Goal: Information Seeking & Learning: Learn about a topic

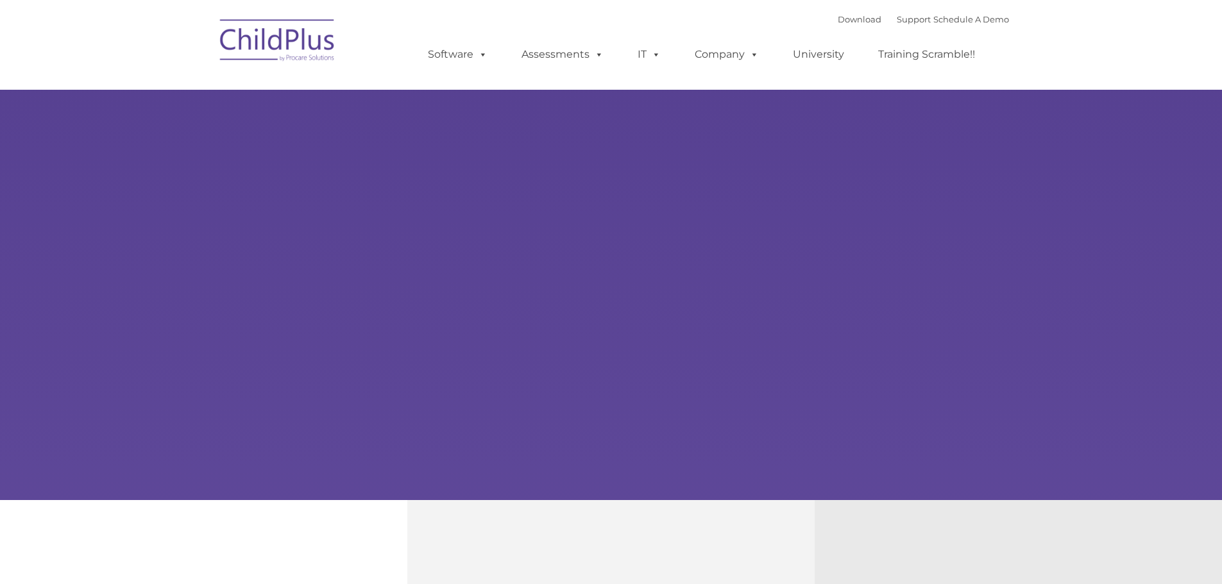
type input ""
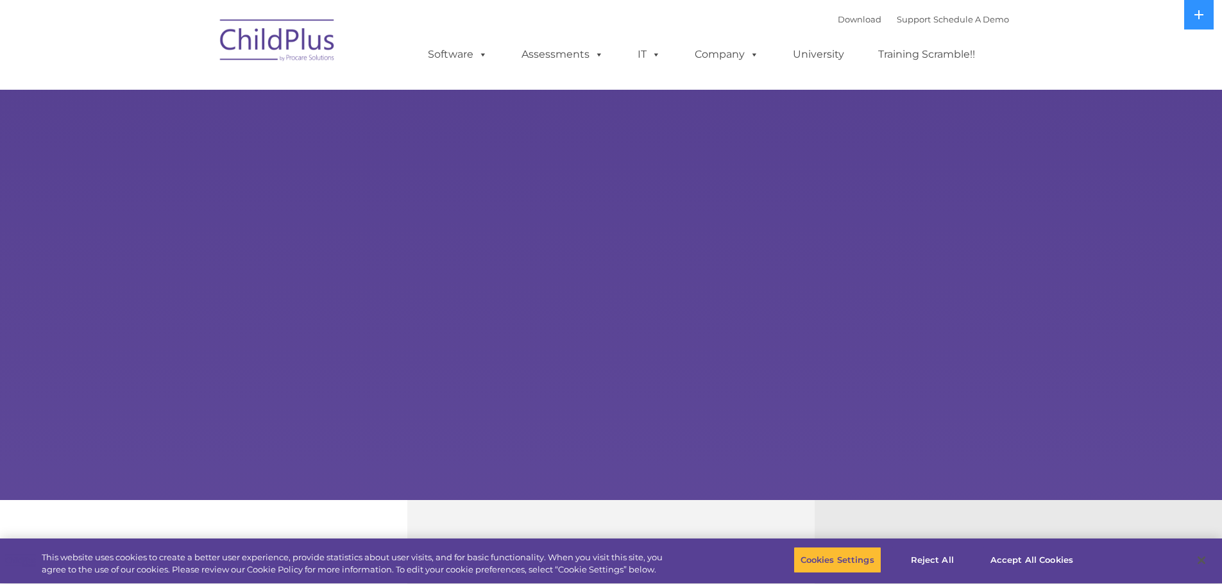
select select "MEDIUM"
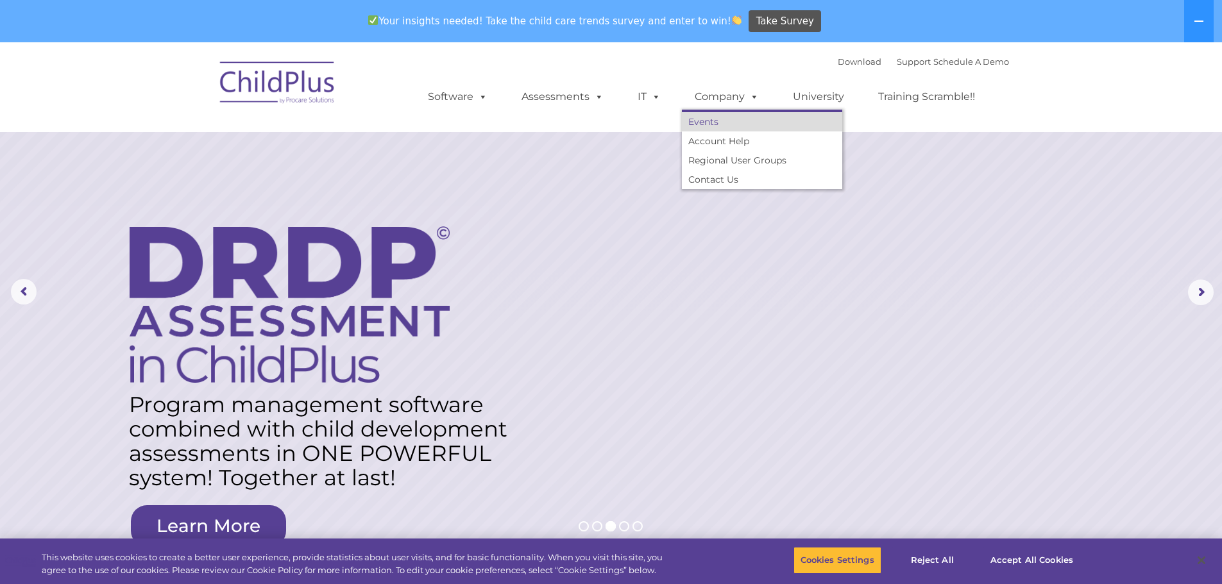
click at [706, 120] on link "Events" at bounding box center [762, 121] width 160 height 19
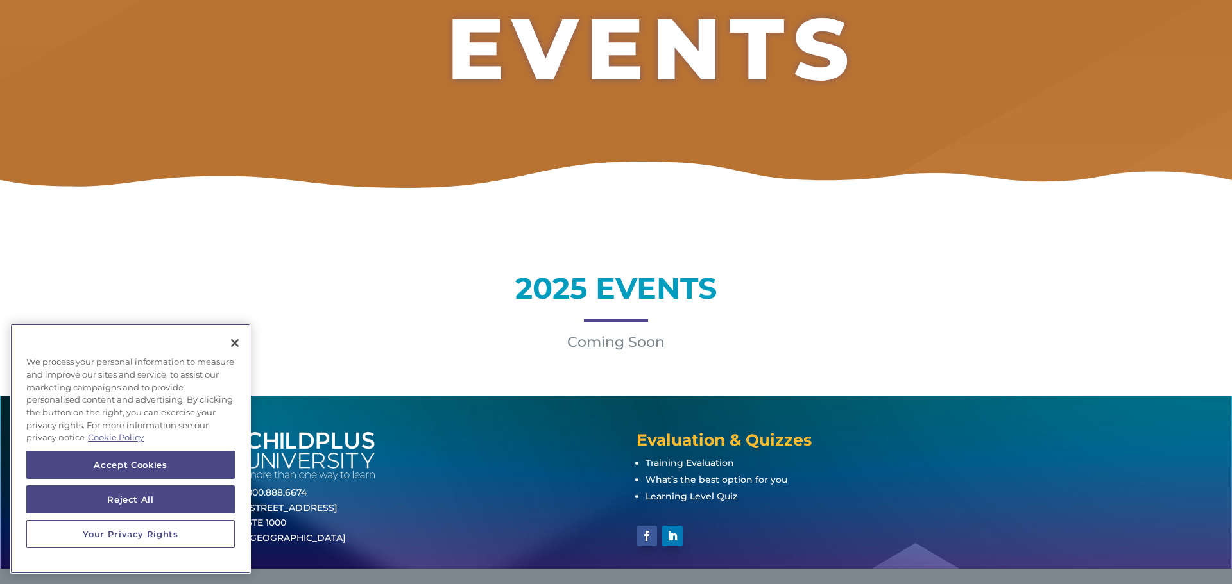
scroll to position [205, 0]
click at [237, 339] on button "Close" at bounding box center [235, 343] width 28 height 28
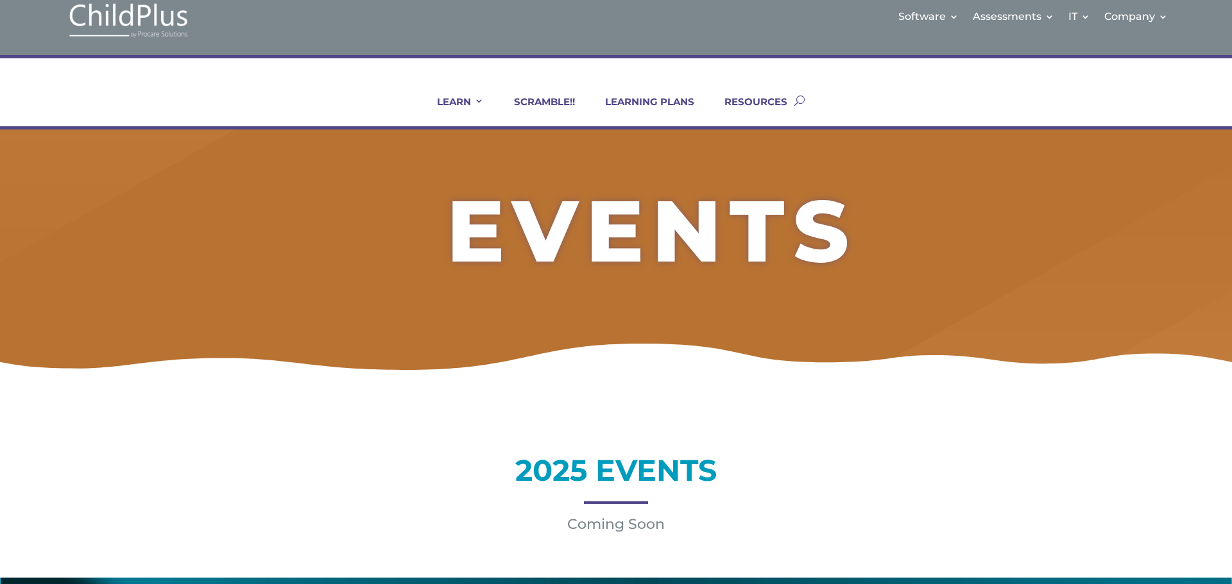
scroll to position [0, 0]
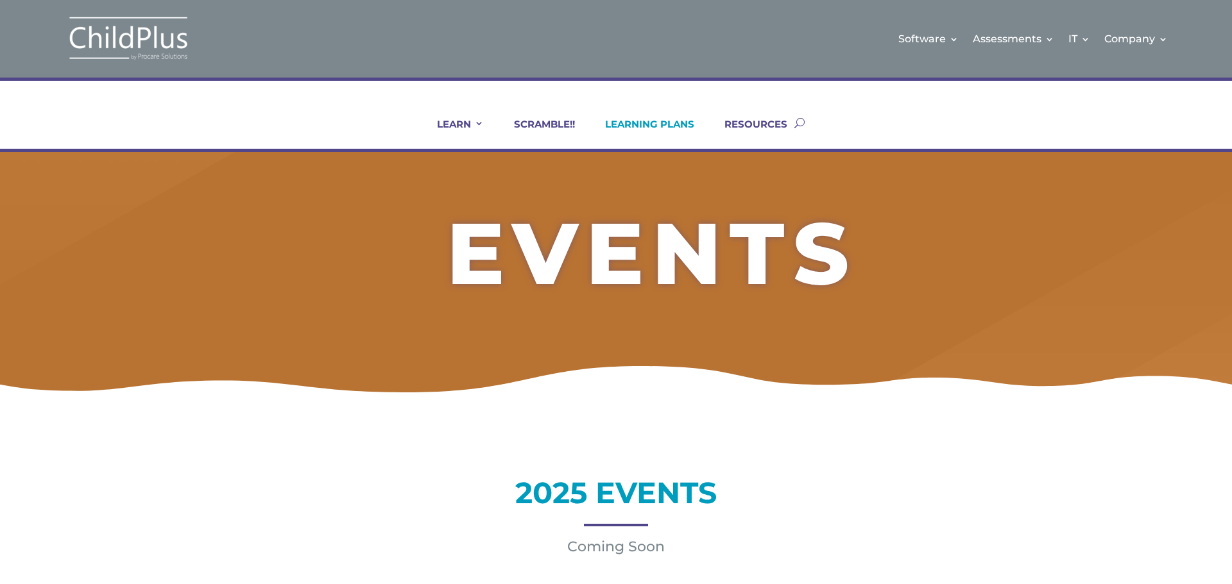
click at [645, 127] on link "LEARNING PLANS" at bounding box center [641, 133] width 105 height 31
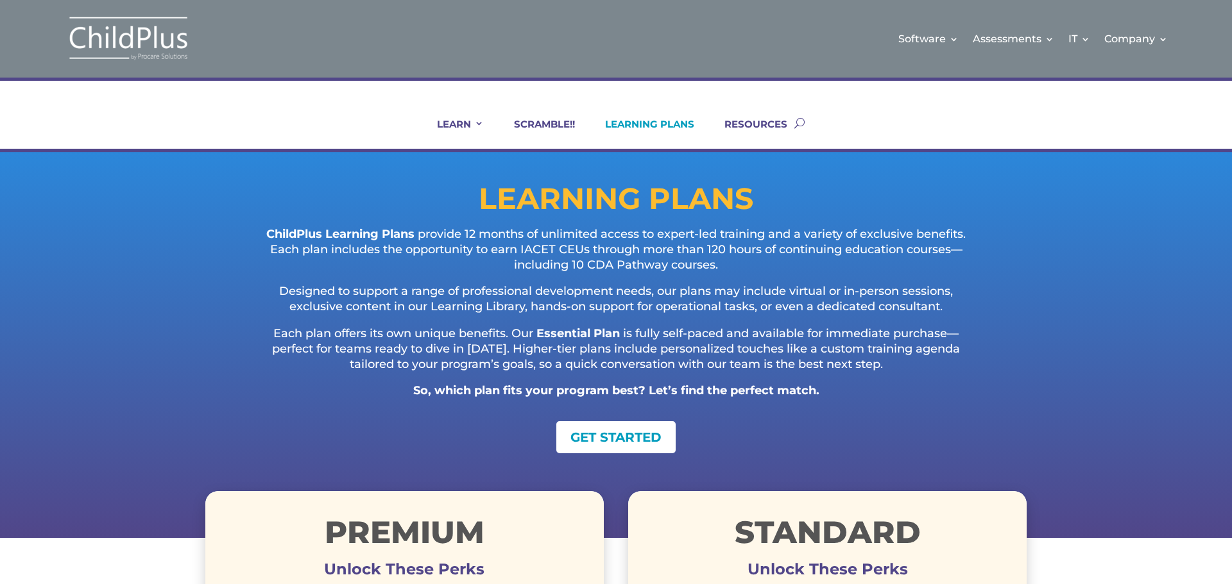
click at [166, 46] on img at bounding box center [128, 38] width 128 height 47
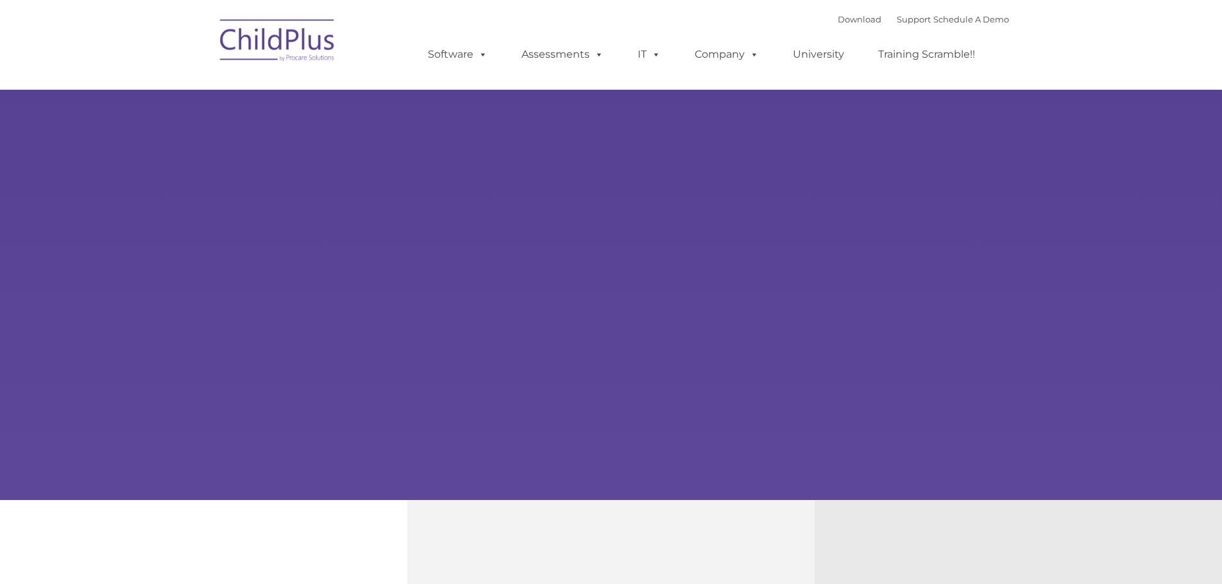
type input ""
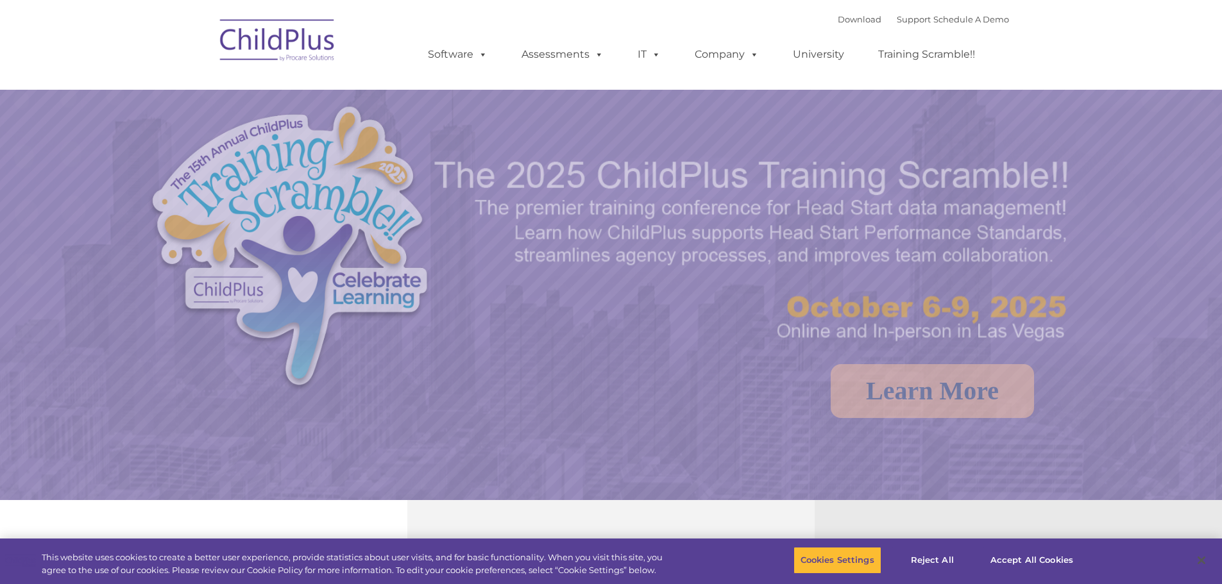
select select "MEDIUM"
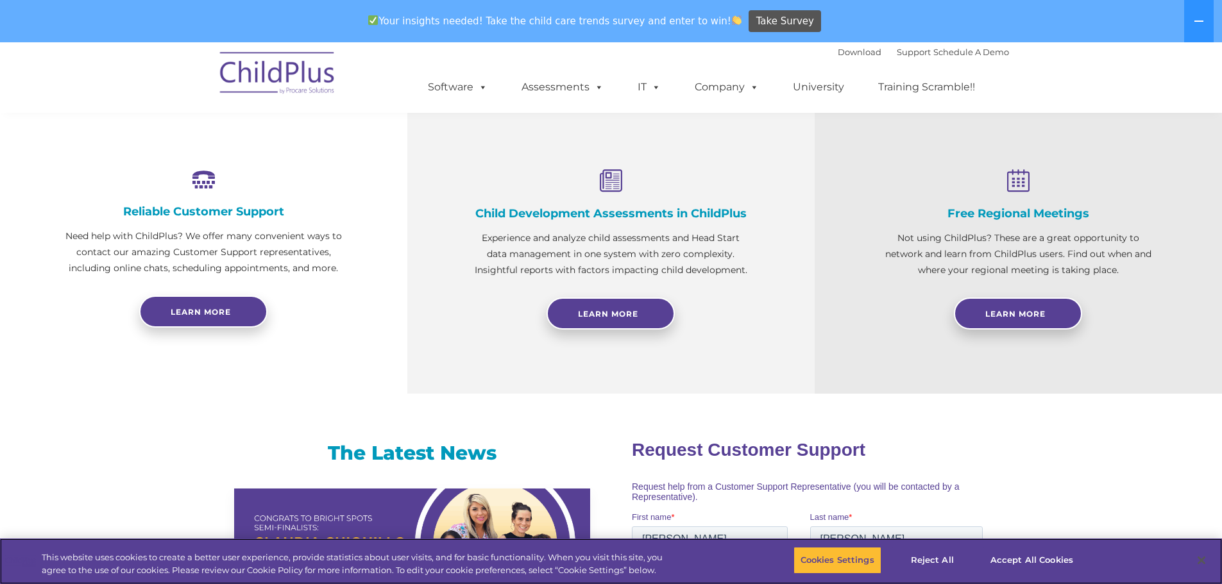
scroll to position [449, 0]
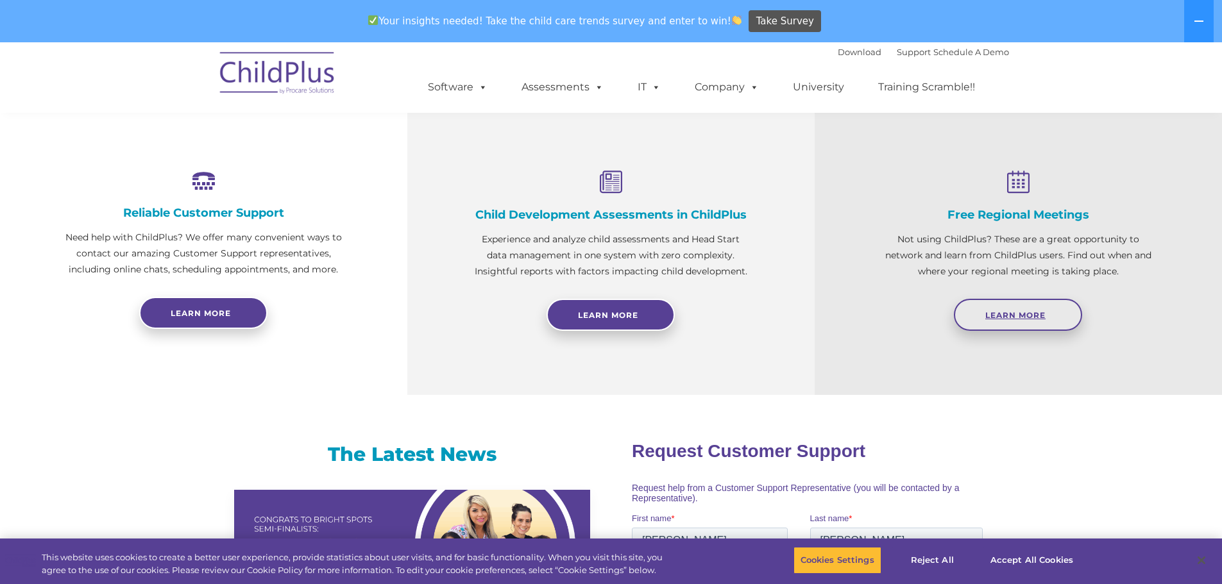
click at [1023, 315] on span "Learn More" at bounding box center [1015, 315] width 60 height 10
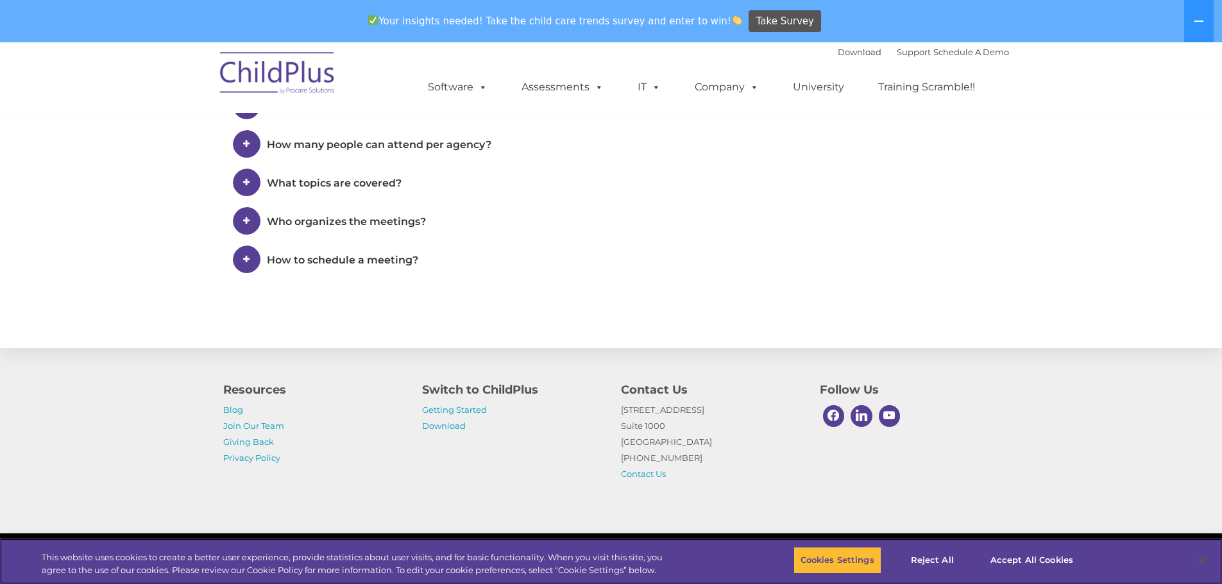
scroll to position [928, 0]
